Goal: Task Accomplishment & Management: Use online tool/utility

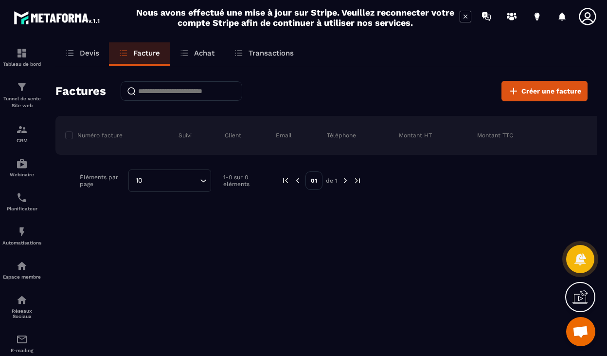
click at [580, 337] on span "Ouvrir le chat" at bounding box center [581, 333] width 16 height 14
click at [583, 331] on span "Ouvrir le chat" at bounding box center [581, 333] width 16 height 14
click at [579, 261] on icon at bounding box center [580, 258] width 12 height 13
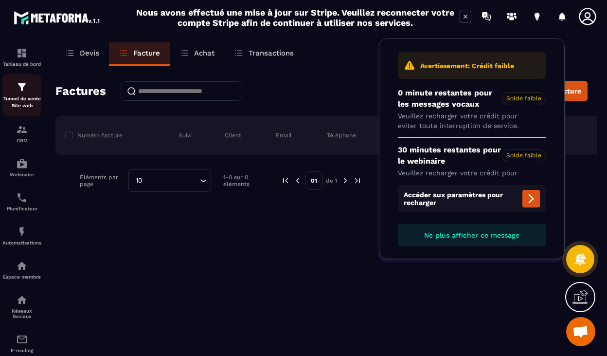
click at [22, 98] on p "Tunnel de vente Site web" at bounding box center [21, 102] width 39 height 14
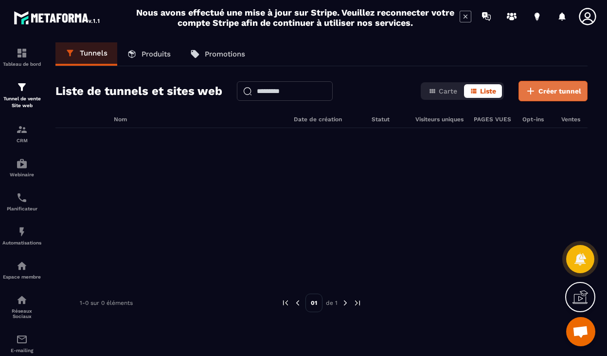
click at [533, 91] on icon at bounding box center [530, 91] width 7 height 7
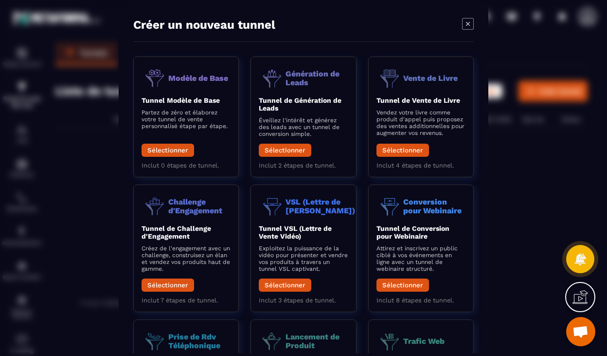
click at [110, 192] on div "Modal window" at bounding box center [303, 178] width 607 height 356
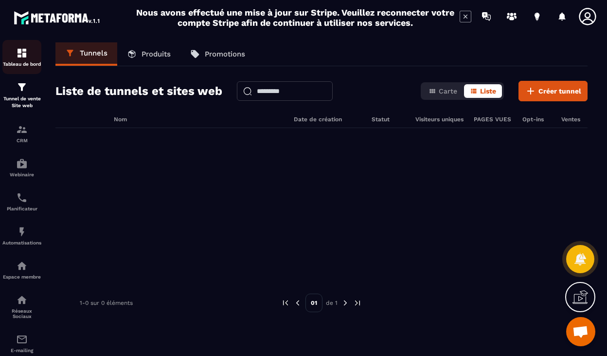
click at [26, 58] on img at bounding box center [22, 53] width 12 height 12
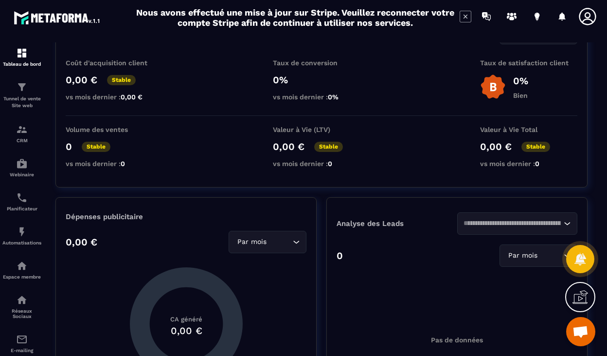
scroll to position [54, 0]
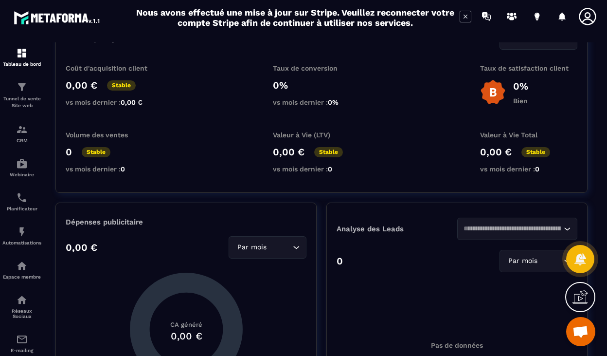
click at [519, 234] on input "Search for option" at bounding box center [513, 228] width 98 height 11
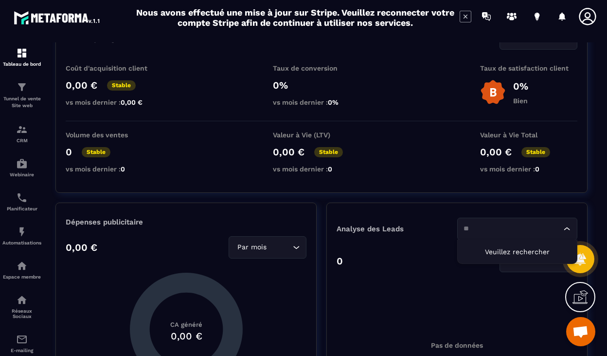
type input "*"
click at [467, 295] on div "Pas de données" at bounding box center [457, 345] width 241 height 146
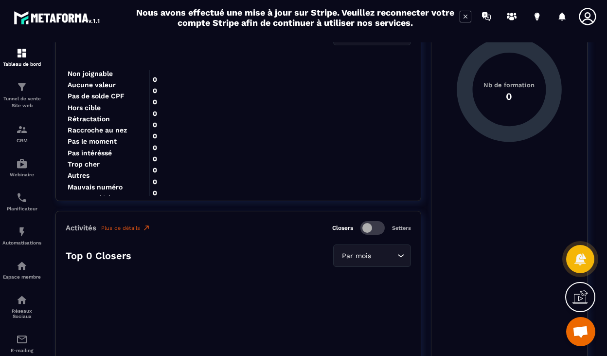
scroll to position [1031, 0]
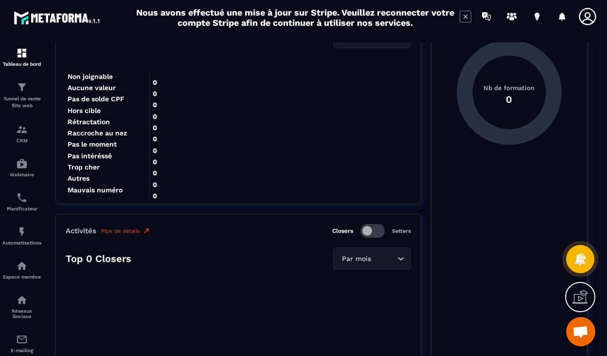
click at [379, 235] on span at bounding box center [373, 231] width 24 height 14
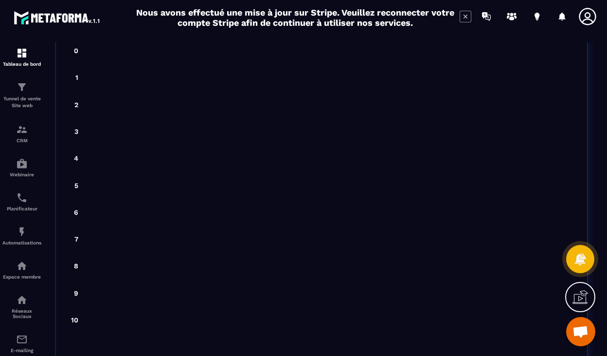
scroll to position [2531, 0]
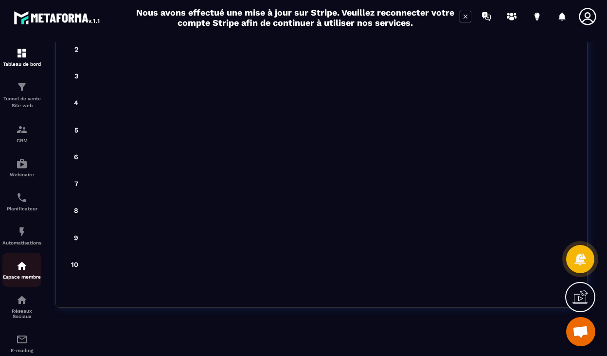
click at [24, 272] on img at bounding box center [22, 266] width 12 height 12
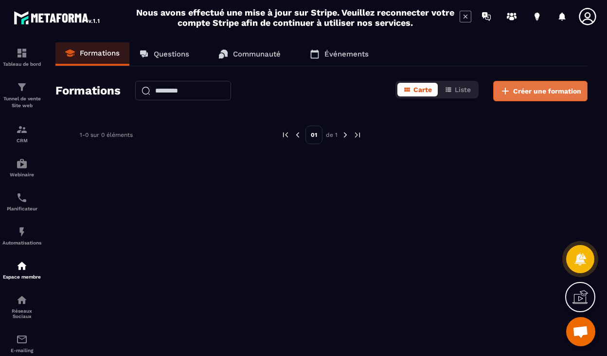
click at [527, 90] on span "Créer une formation" at bounding box center [547, 91] width 68 height 10
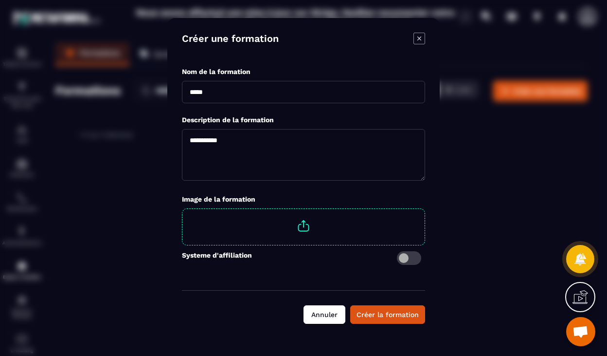
click at [319, 314] on button "Annuler" at bounding box center [325, 314] width 42 height 18
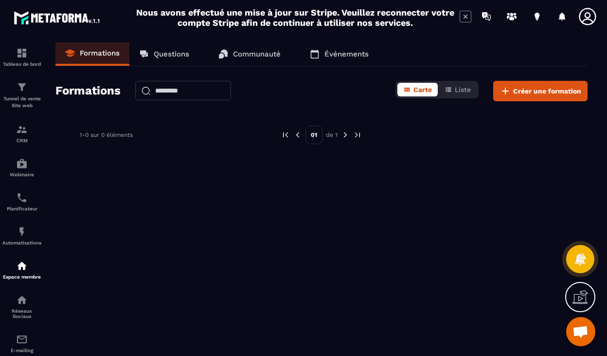
click at [174, 56] on p "Questions" at bounding box center [172, 54] width 36 height 9
click at [236, 57] on p "Communauté" at bounding box center [257, 54] width 48 height 9
click at [160, 51] on p "Questions" at bounding box center [172, 54] width 36 height 9
click at [23, 306] on img at bounding box center [22, 300] width 12 height 12
click at [26, 306] on img at bounding box center [22, 300] width 12 height 12
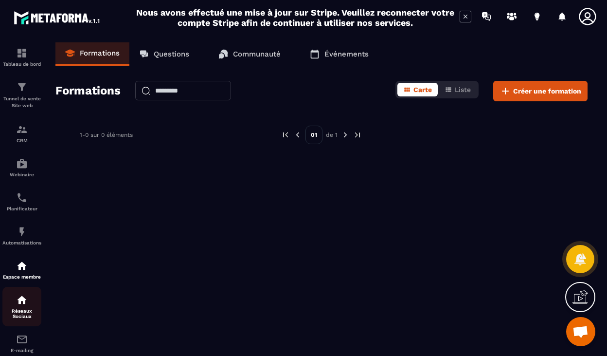
click at [19, 306] on img at bounding box center [22, 300] width 12 height 12
